Goal: Task Accomplishment & Management: Use online tool/utility

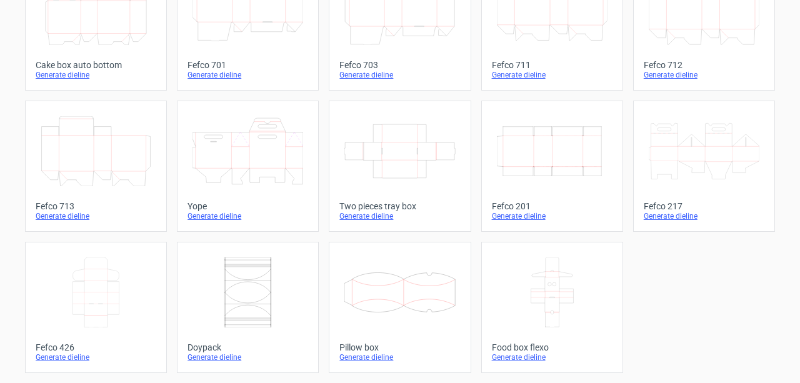
scroll to position [398, 0]
click at [356, 358] on div "Generate dieline" at bounding box center [400, 358] width 121 height 10
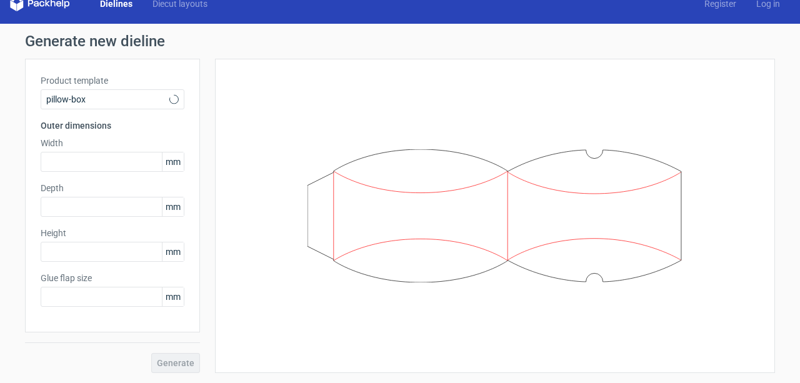
type input "20"
click at [125, 164] on input "text" at bounding box center [113, 162] width 144 height 20
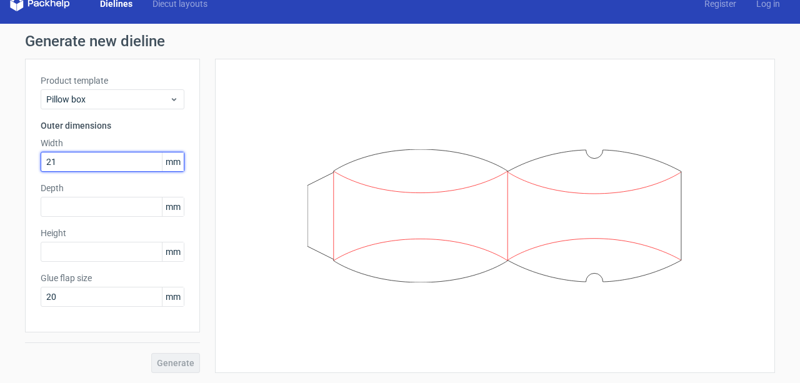
type input "215"
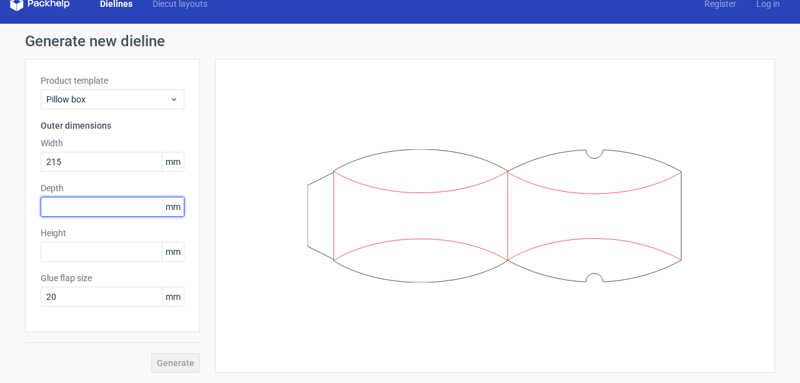
click at [96, 213] on input "text" at bounding box center [113, 207] width 144 height 20
type input "105"
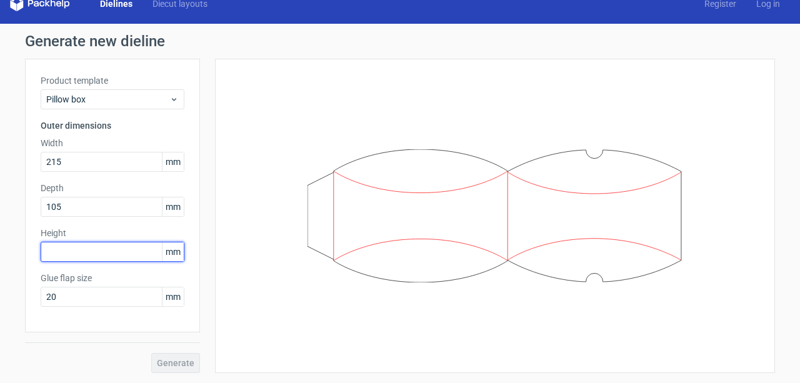
click at [86, 254] on input "text" at bounding box center [113, 252] width 144 height 20
click at [173, 364] on div "Generate" at bounding box center [112, 353] width 175 height 41
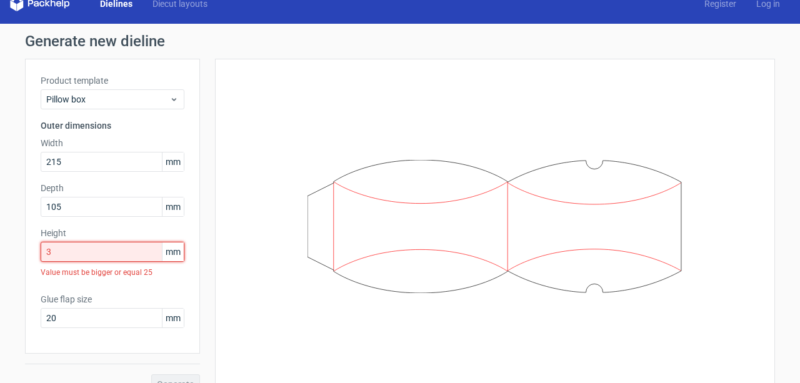
click at [84, 253] on input "3" at bounding box center [113, 252] width 144 height 20
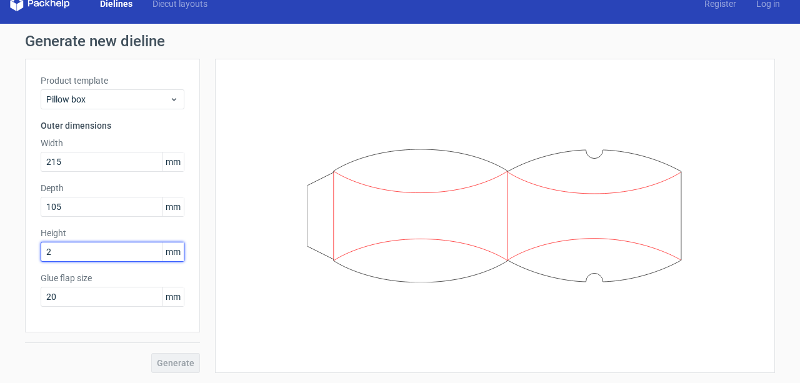
type input "25"
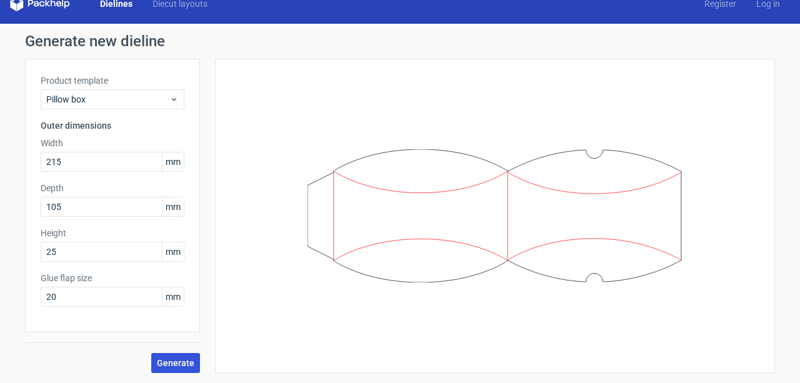
click at [184, 361] on span "Generate" at bounding box center [176, 363] width 38 height 9
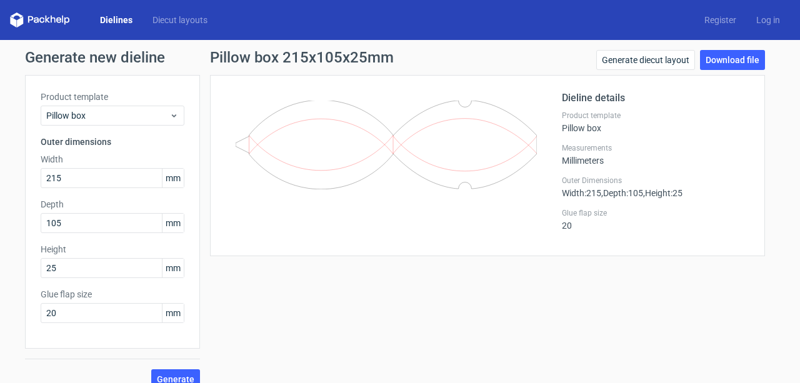
click at [110, 21] on link "Dielines" at bounding box center [116, 20] width 53 height 13
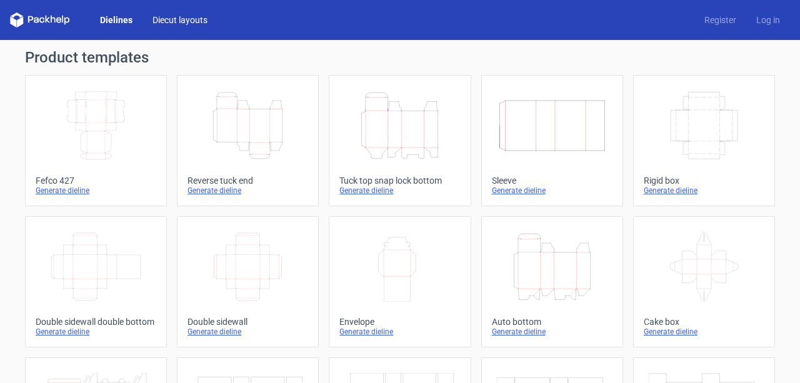
click at [170, 23] on link "Diecut layouts" at bounding box center [180, 20] width 75 height 13
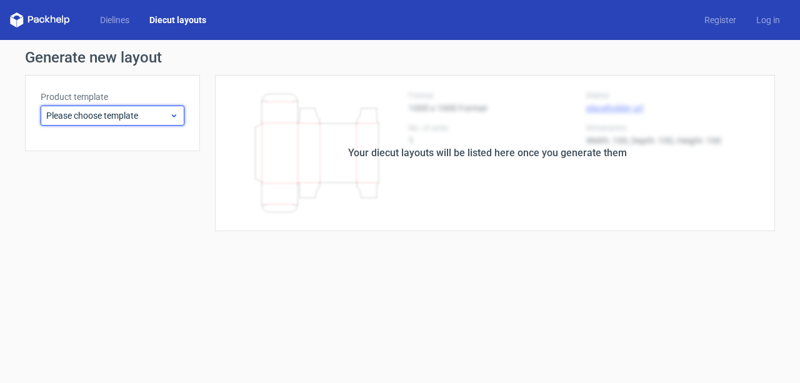
click at [172, 114] on icon at bounding box center [173, 116] width 9 height 10
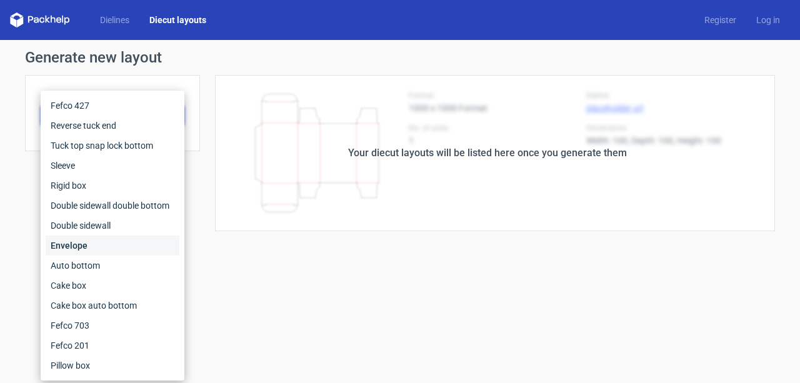
click at [85, 248] on div "Envelope" at bounding box center [113, 246] width 134 height 20
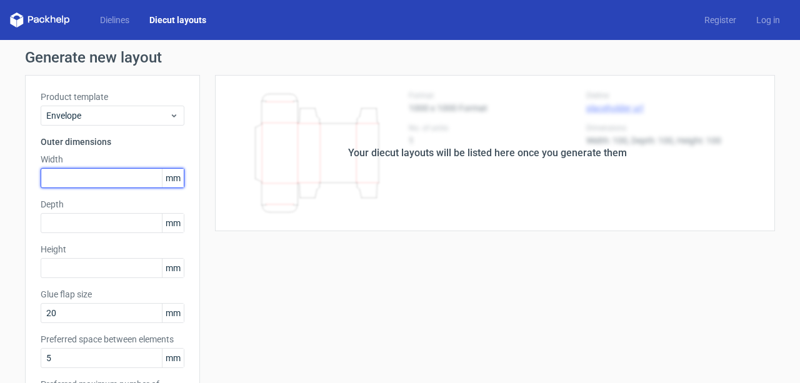
click at [98, 177] on input "text" at bounding box center [113, 178] width 144 height 20
type input "220"
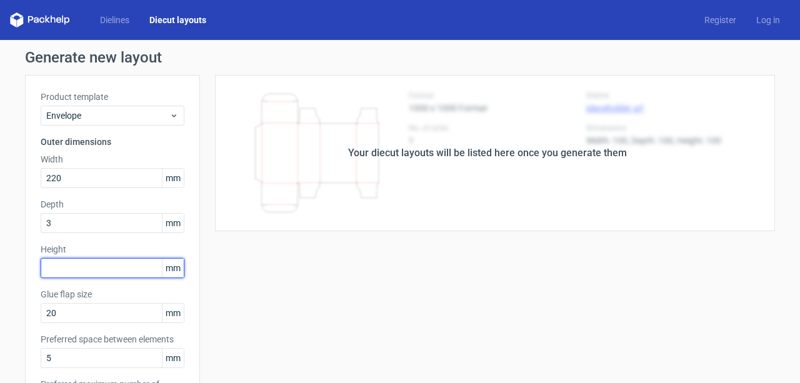
click at [78, 276] on div "Height mm" at bounding box center [113, 260] width 144 height 35
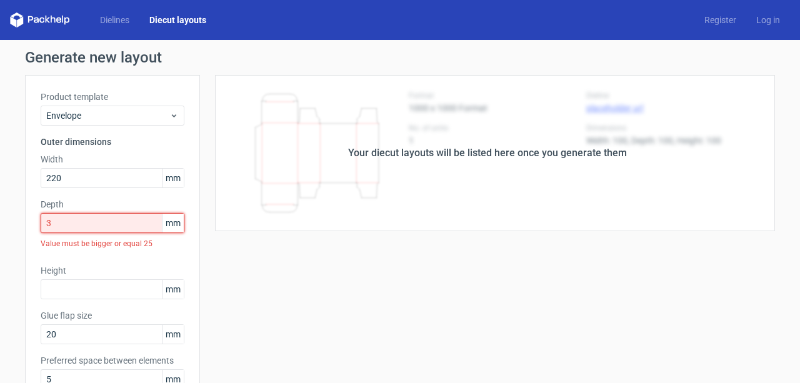
click at [87, 228] on input "3" at bounding box center [113, 223] width 144 height 20
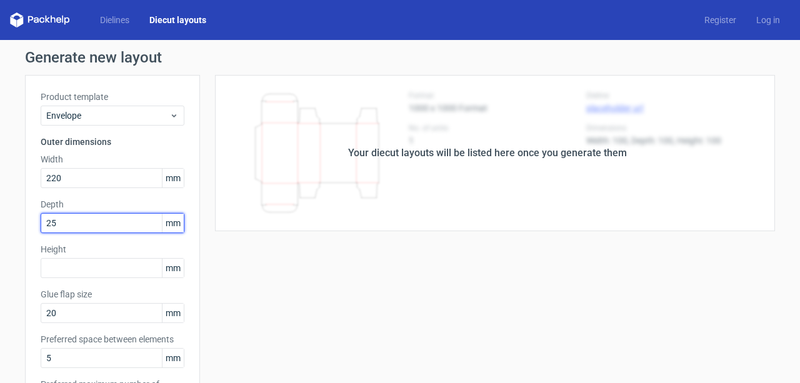
click at [71, 224] on input "25" at bounding box center [113, 223] width 144 height 20
type input "110"
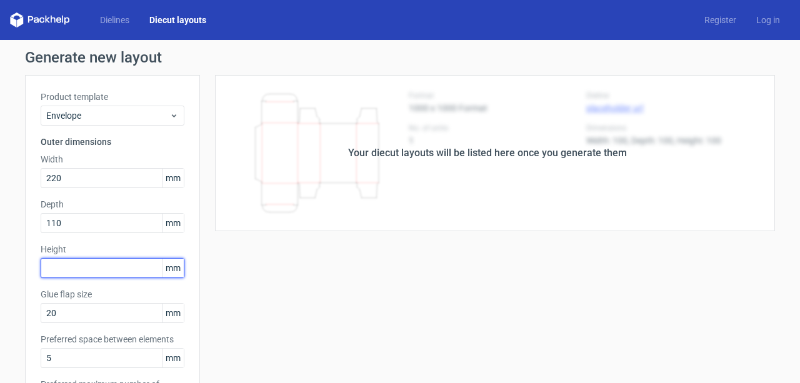
click at [60, 266] on input "text" at bounding box center [113, 268] width 144 height 20
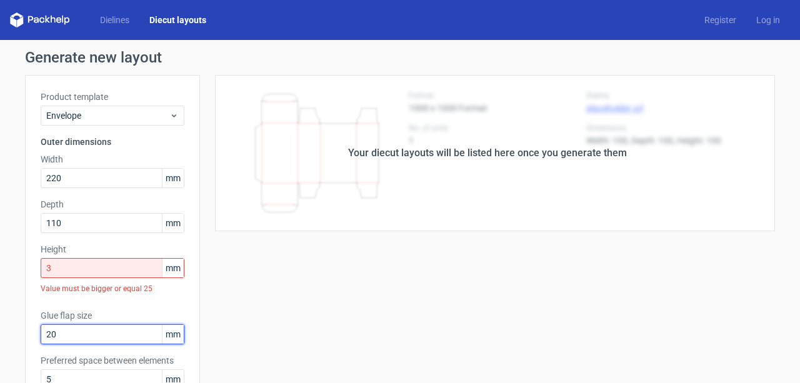
click at [70, 310] on div "Glue flap size 20 mm" at bounding box center [113, 327] width 144 height 35
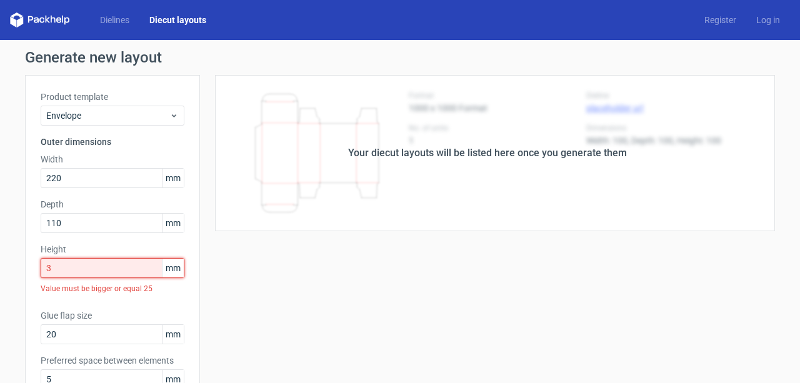
click at [76, 267] on input "3" at bounding box center [113, 268] width 144 height 20
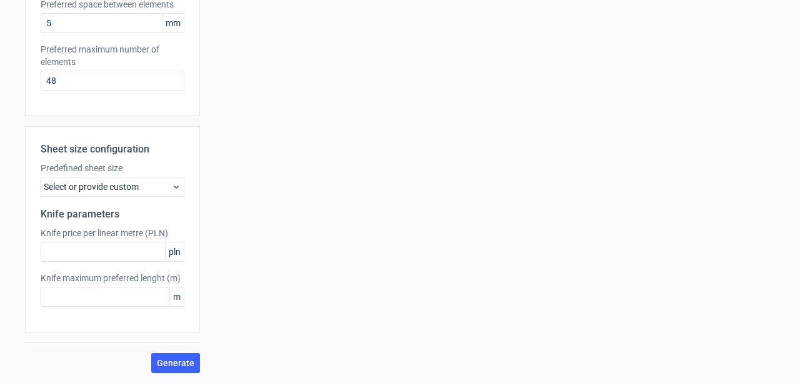
scroll to position [335, 0]
click at [172, 368] on button "Generate" at bounding box center [175, 363] width 49 height 20
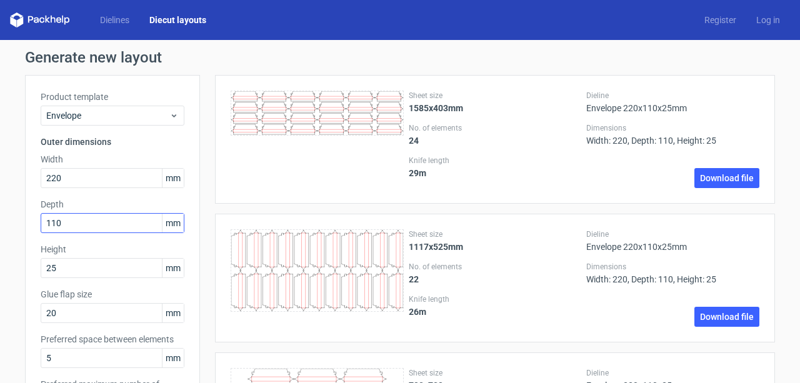
scroll to position [0, 0]
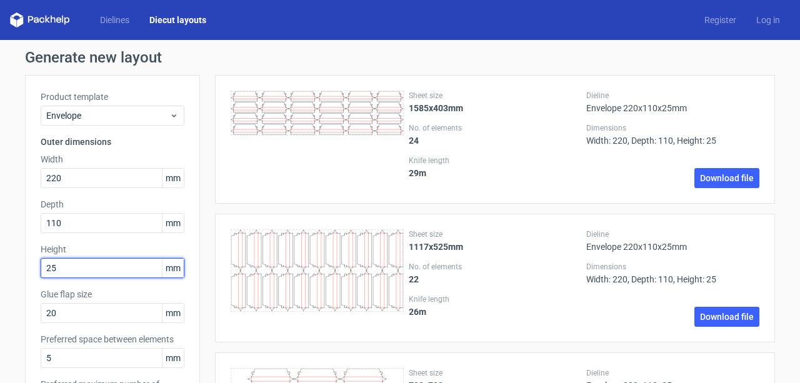
click at [65, 269] on input "25" at bounding box center [113, 268] width 144 height 20
type input "110"
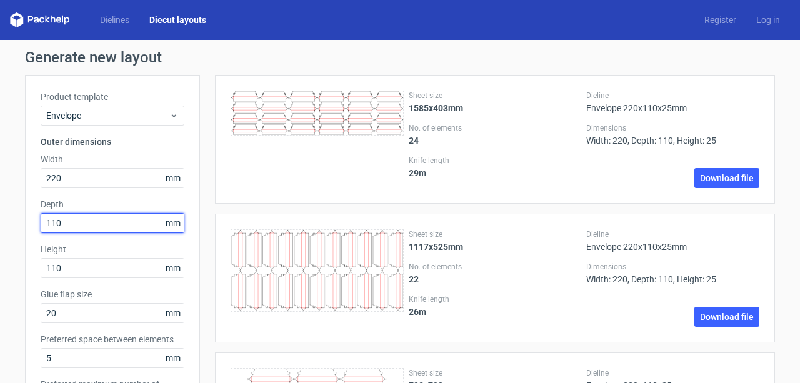
click at [68, 223] on input "110" at bounding box center [113, 223] width 144 height 20
type input "25"
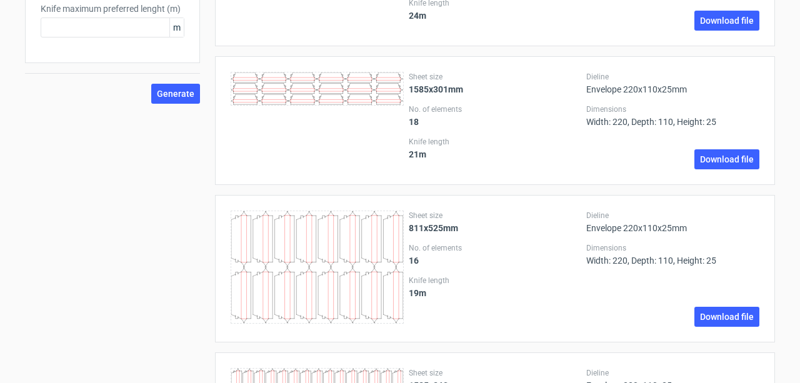
scroll to position [598, 0]
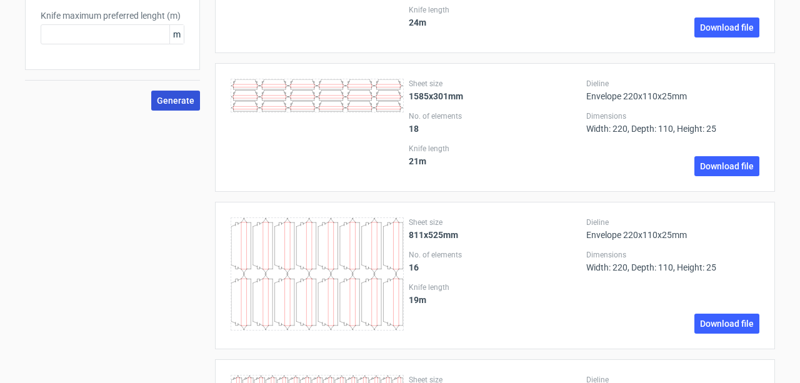
click at [176, 100] on span "Generate" at bounding box center [176, 100] width 38 height 9
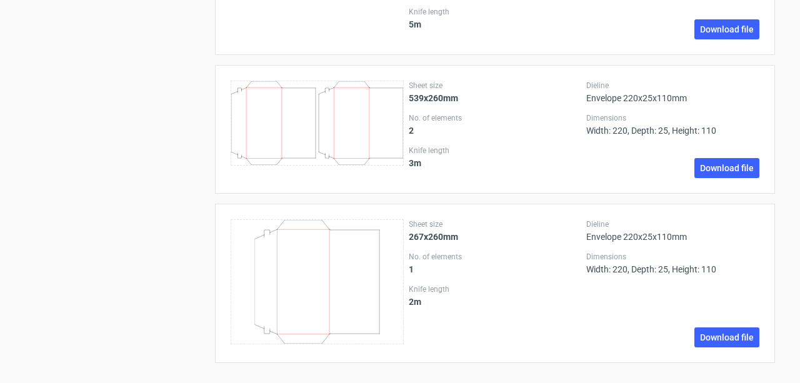
scroll to position [0, 0]
click at [362, 261] on icon at bounding box center [317, 281] width 173 height 125
click at [434, 239] on strong "267x260mm" at bounding box center [433, 237] width 49 height 10
click at [412, 302] on strong "2 m" at bounding box center [415, 302] width 13 height 10
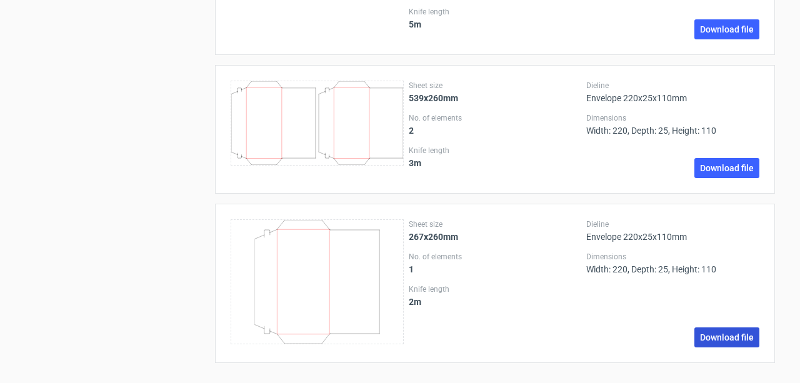
click at [724, 338] on link "Download file" at bounding box center [727, 338] width 65 height 20
